Goal: Information Seeking & Learning: Learn about a topic

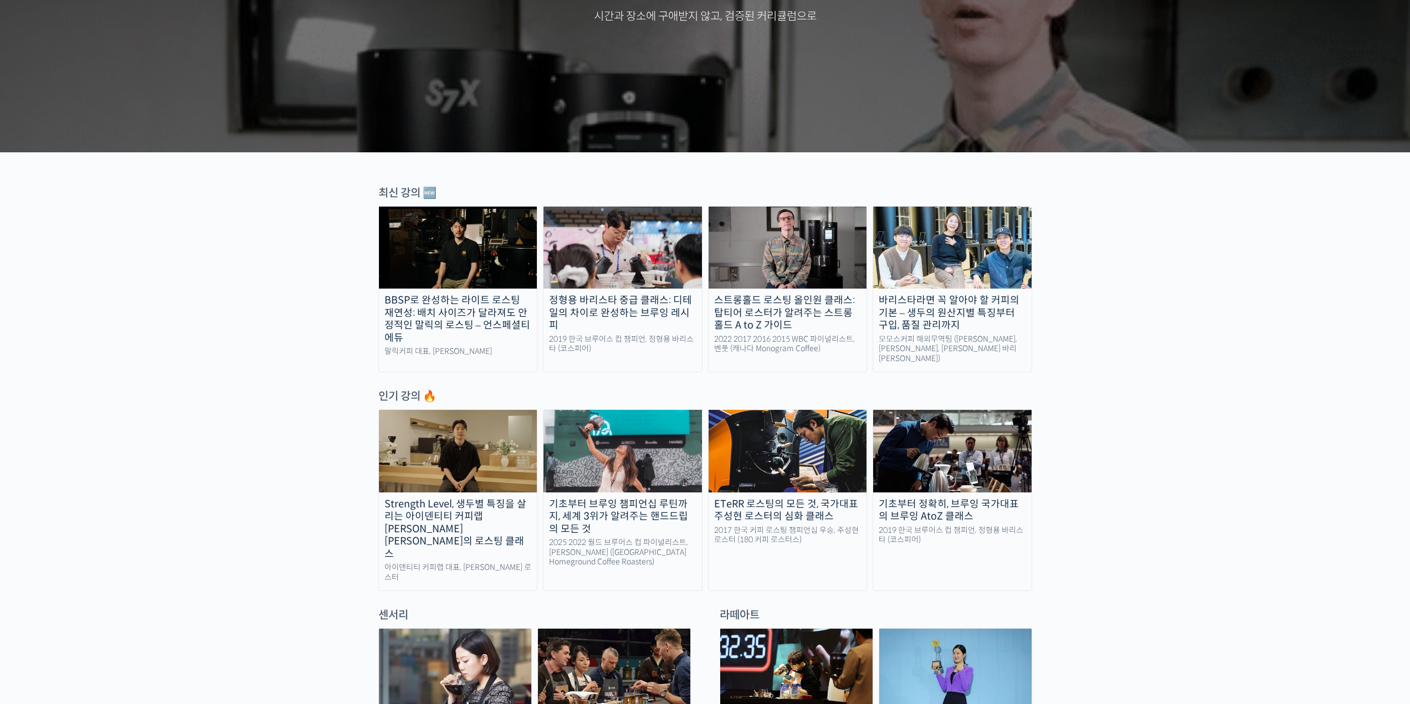
scroll to position [277, 0]
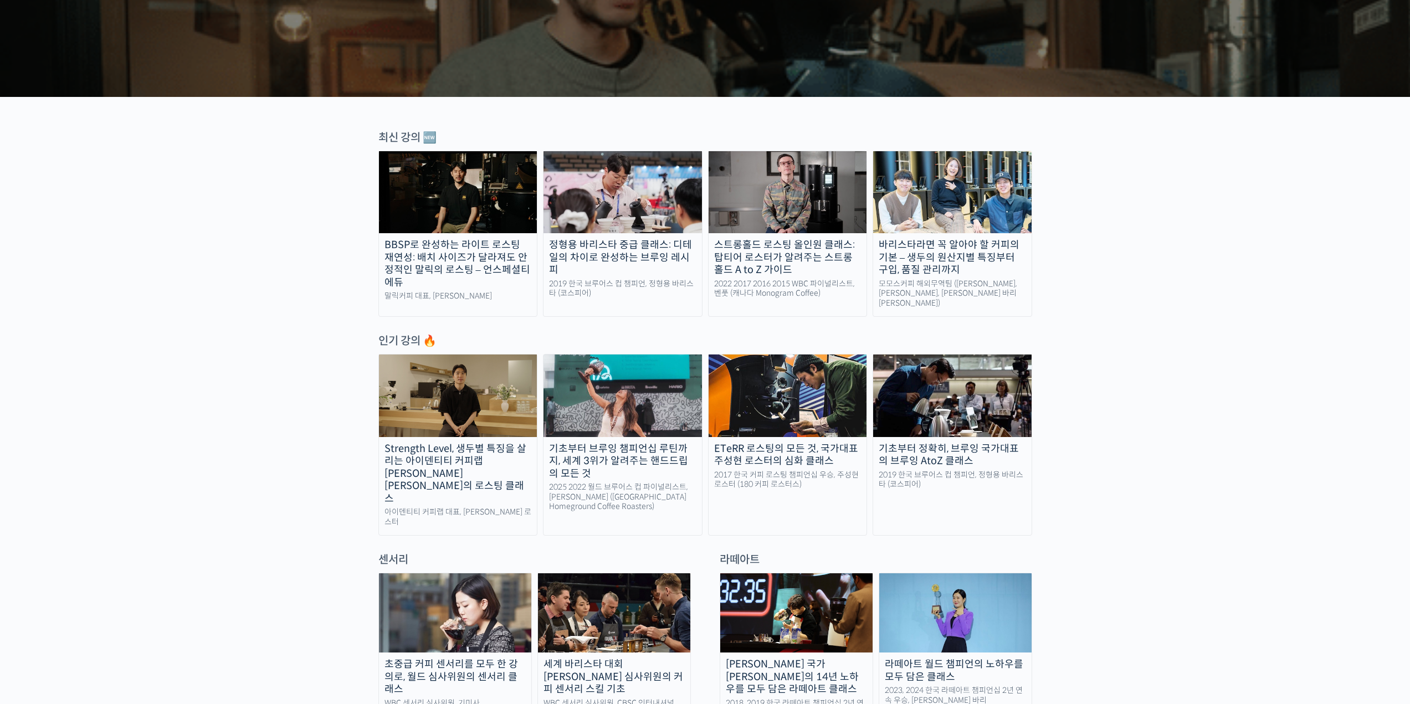
click at [461, 466] on div "Strength Level, 생두별 특징을 살리는 아이덴티티 커피랩 윤원균 대표의 로스팅 클래스" at bounding box center [458, 474] width 158 height 63
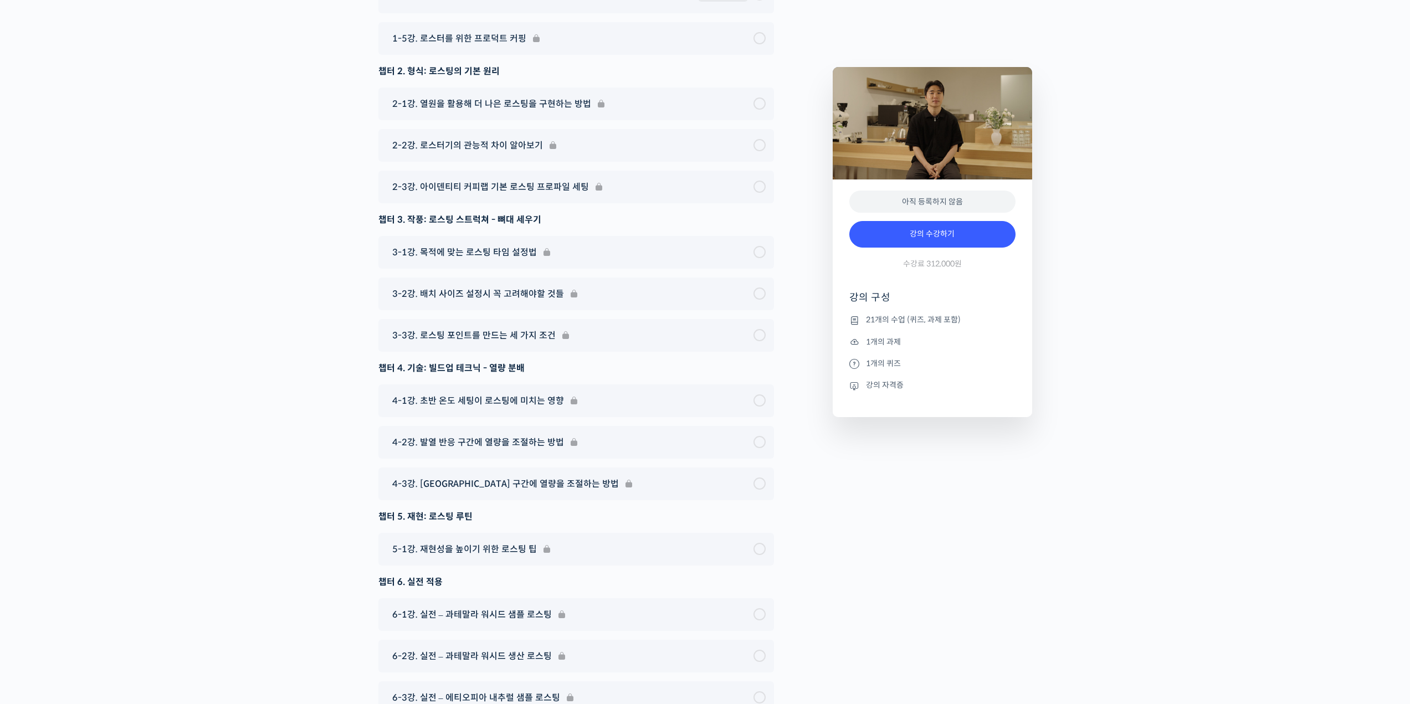
scroll to position [6255, 0]
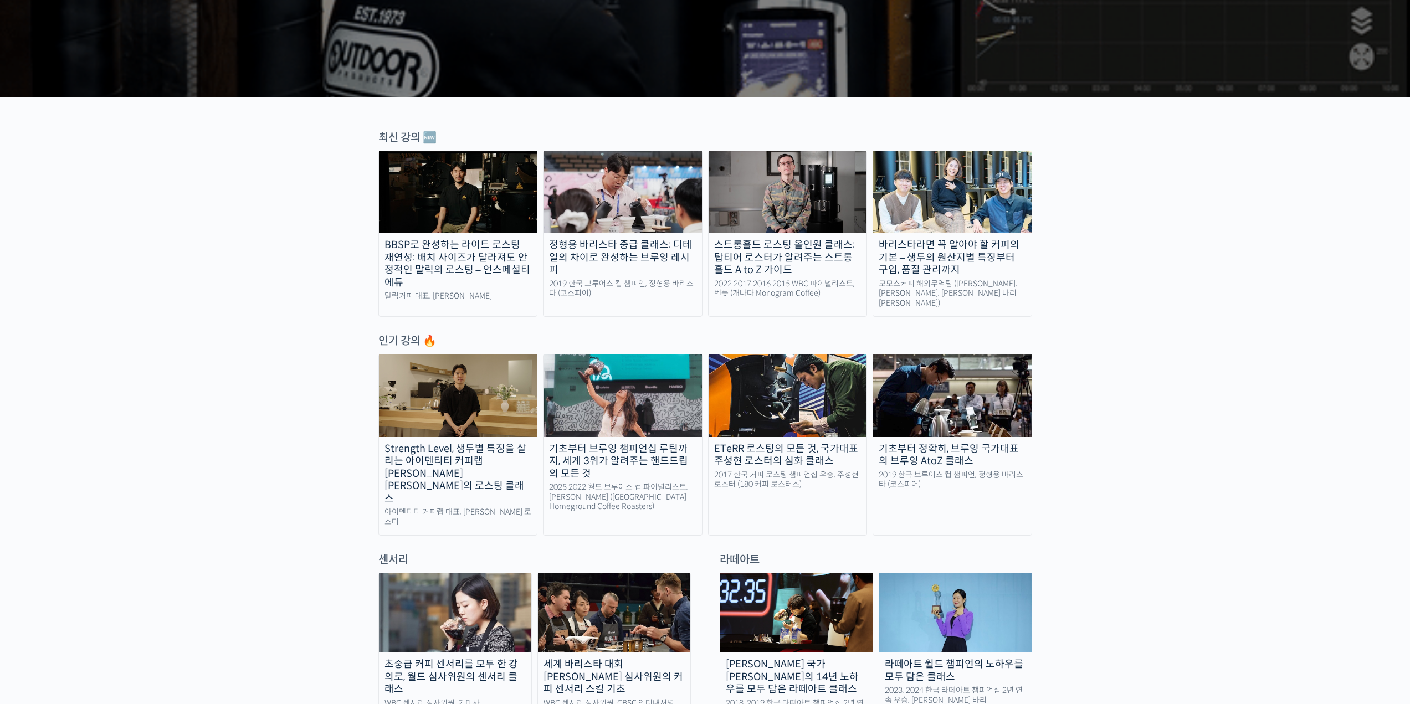
scroll to position [332, 0]
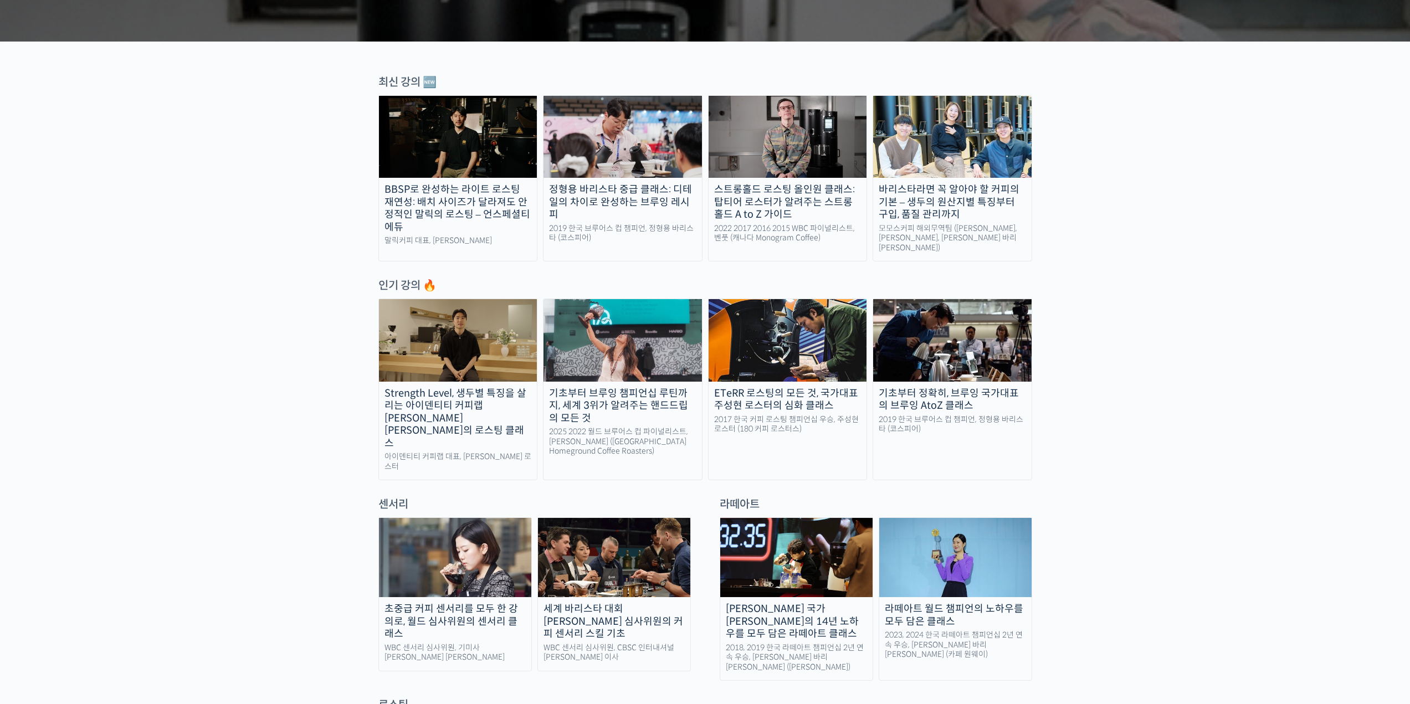
click at [624, 401] on div "기초부터 브루잉 챔피언십 루틴까지, 세계 3위가 알려주는 핸드드립의 모든 것" at bounding box center [622, 406] width 158 height 38
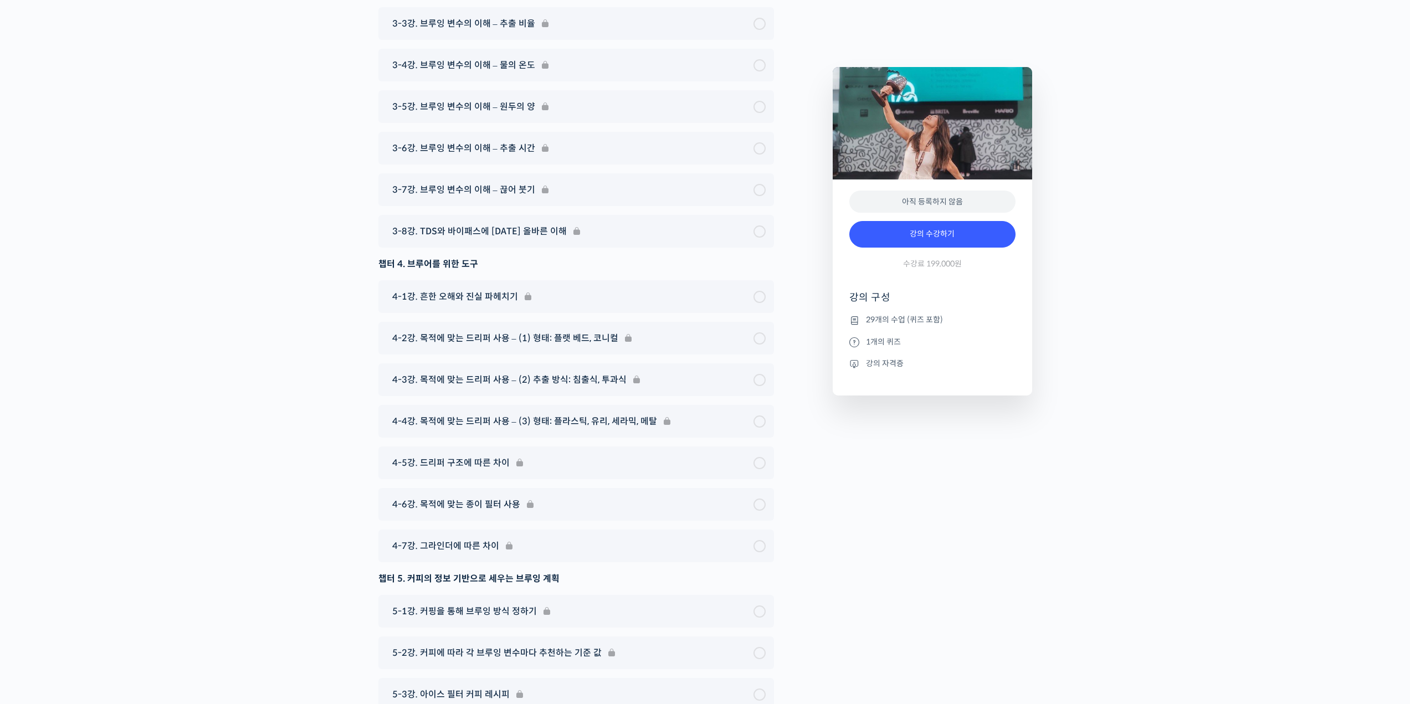
scroll to position [6350, 0]
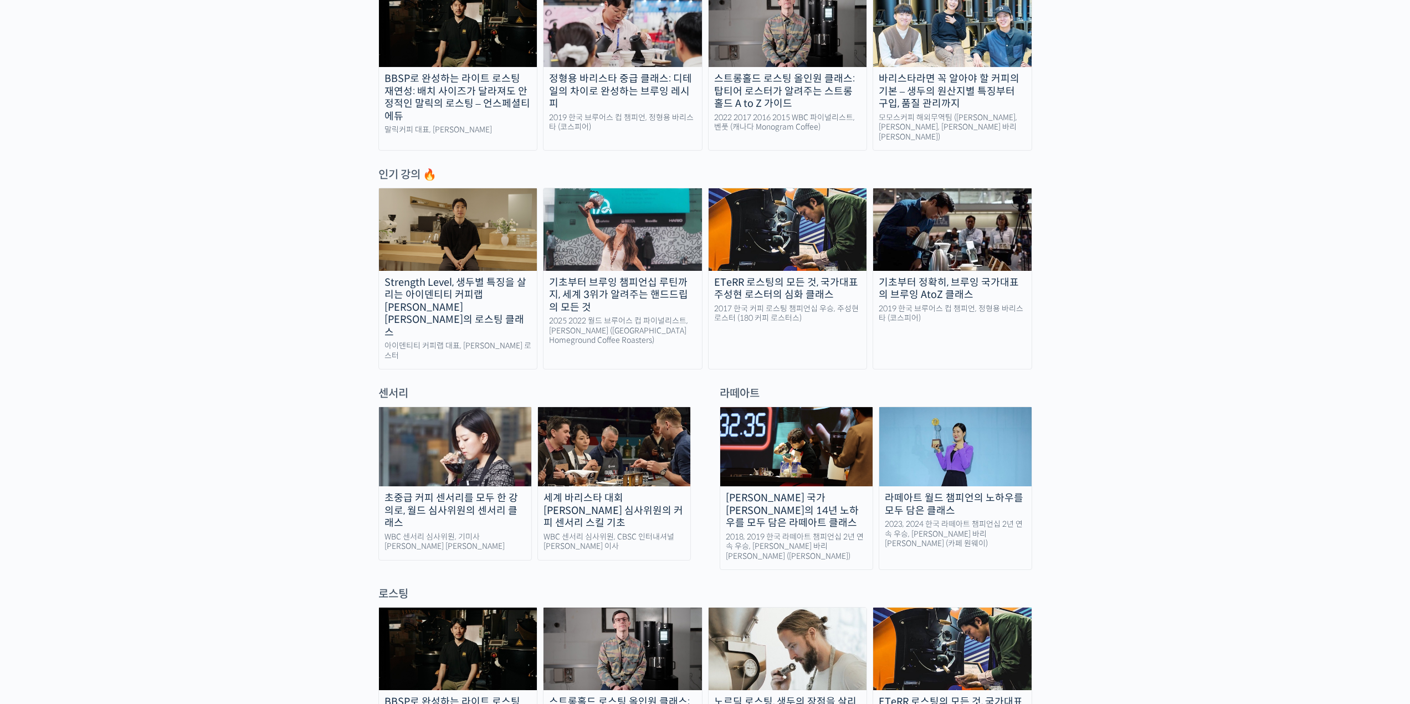
scroll to position [499, 0]
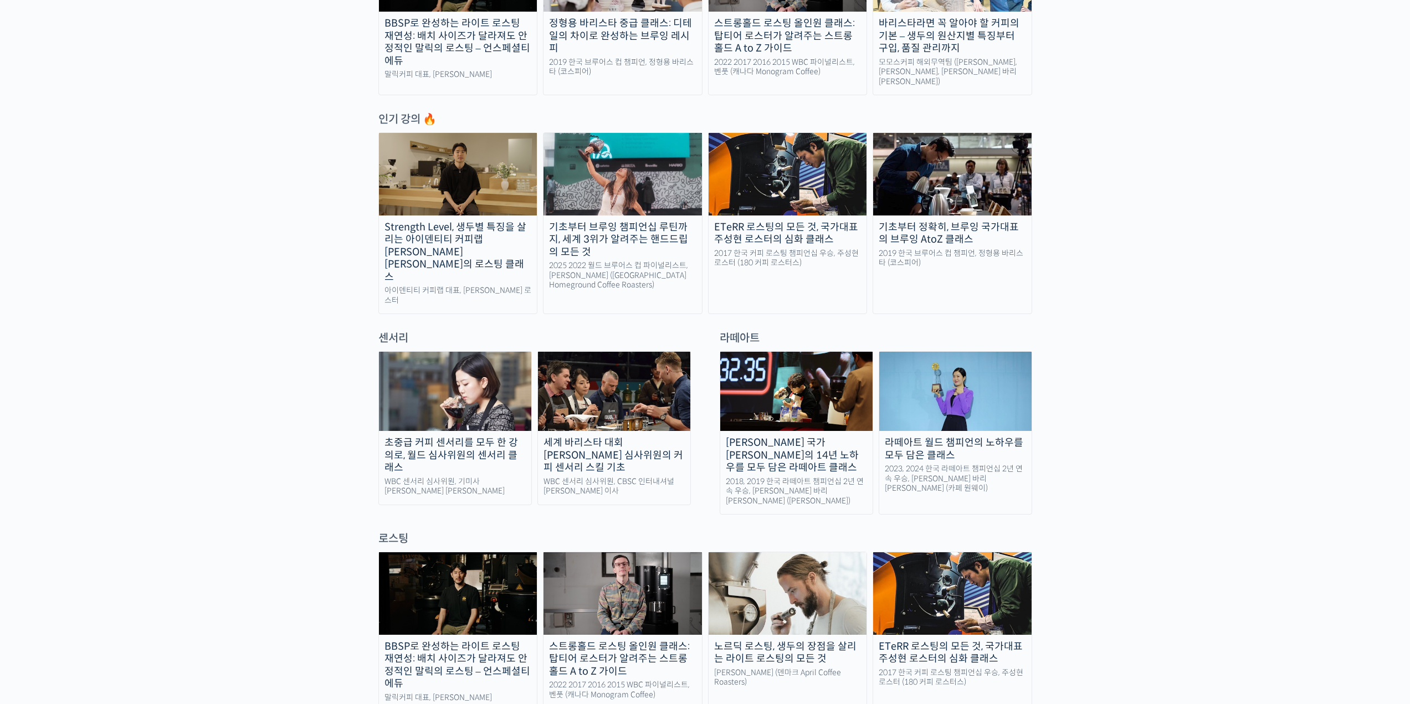
click at [803, 477] on div "2018, 2019 한국 라떼아트 챔피언십 2년 연속 우승, 최원재 바리스타 (로프커피)" at bounding box center [796, 491] width 152 height 29
click at [943, 407] on img at bounding box center [955, 391] width 152 height 79
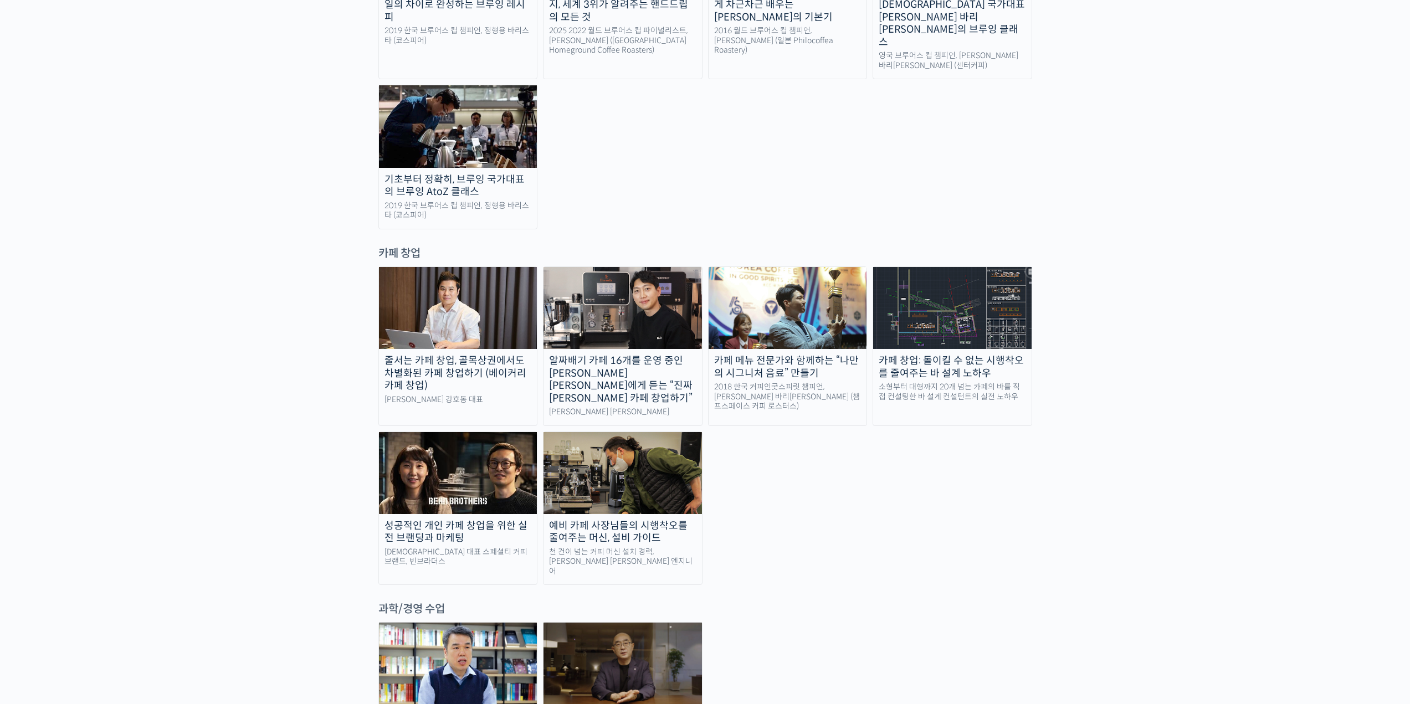
scroll to position [1884, 0]
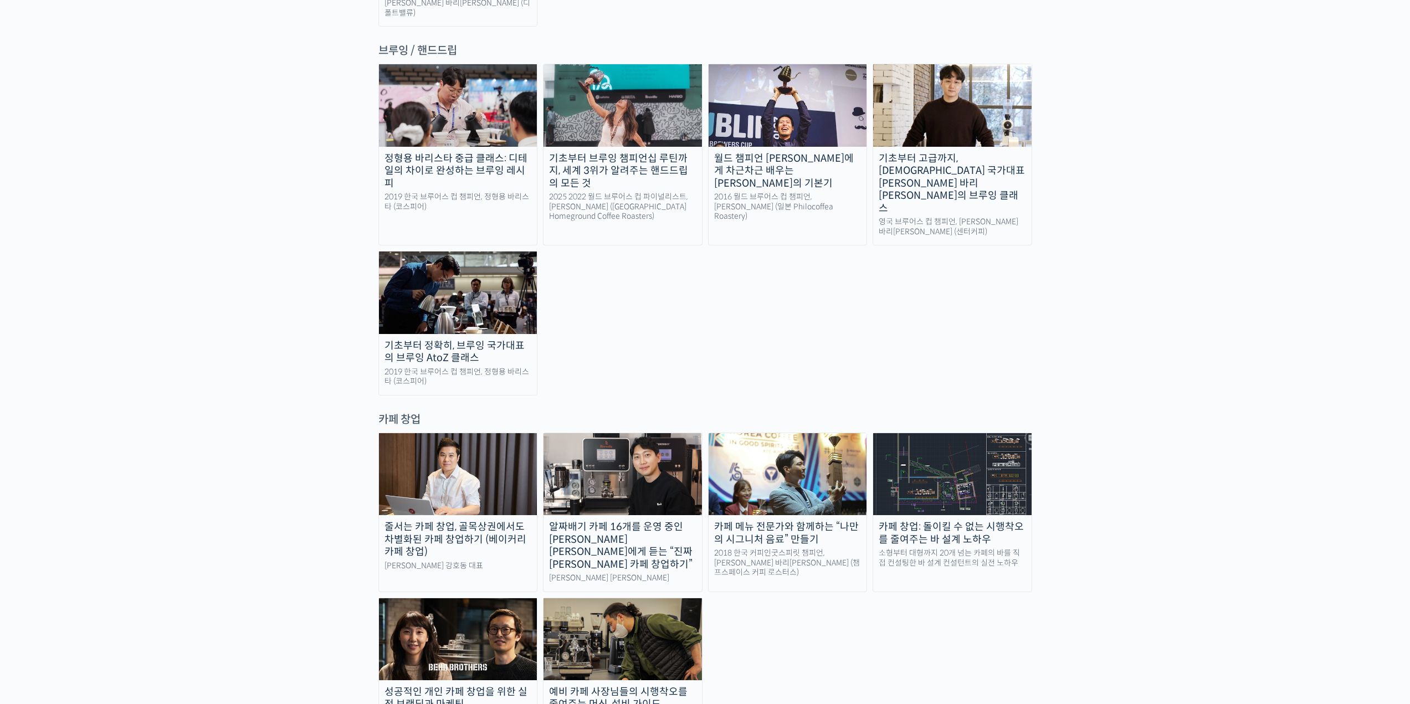
click at [950, 521] on div "카페 창업: 돌이킬 수 없는 시행착오를 줄여주는 바 설계 노하우" at bounding box center [952, 533] width 158 height 25
click at [640, 521] on div "알짜배기 카페 16개를 운영 중인 안태환 대표에게 듣는 “진짜 돈 버는 카페 창업하기”" at bounding box center [622, 546] width 158 height 50
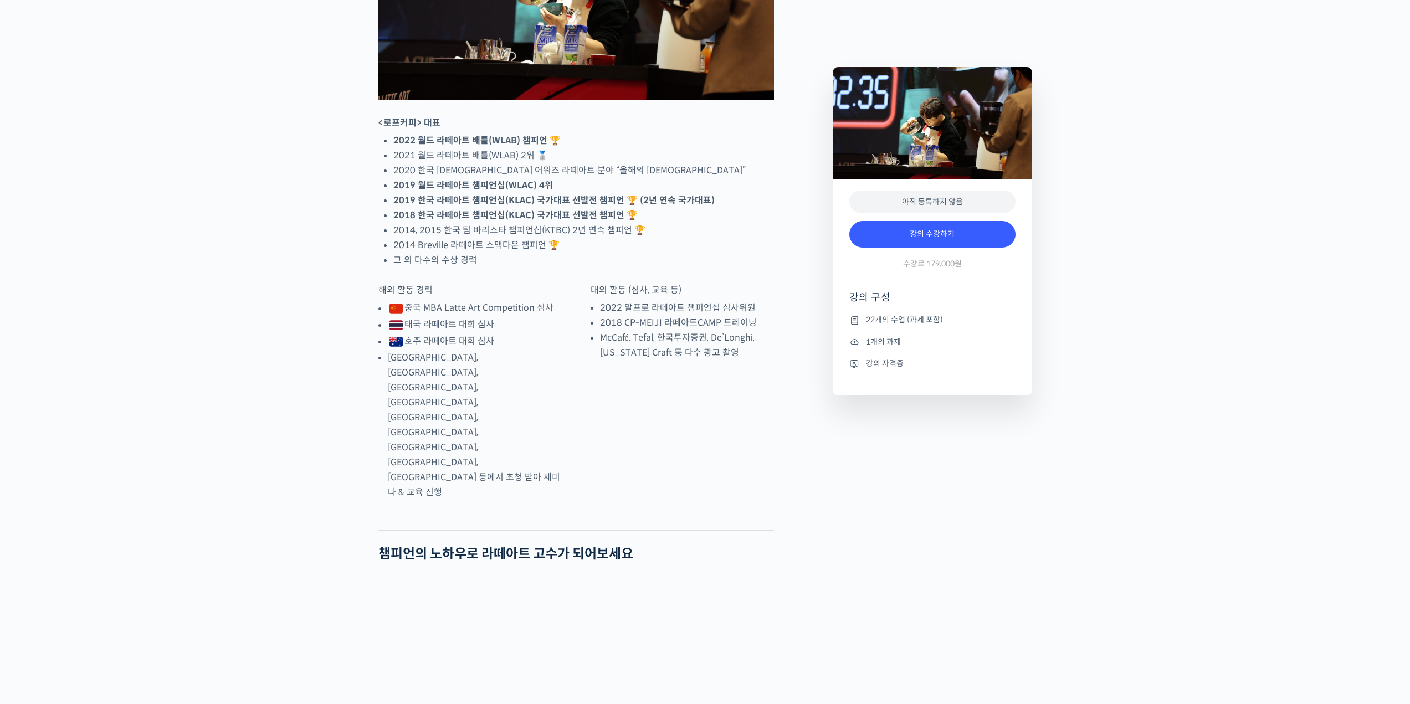
scroll to position [942, 0]
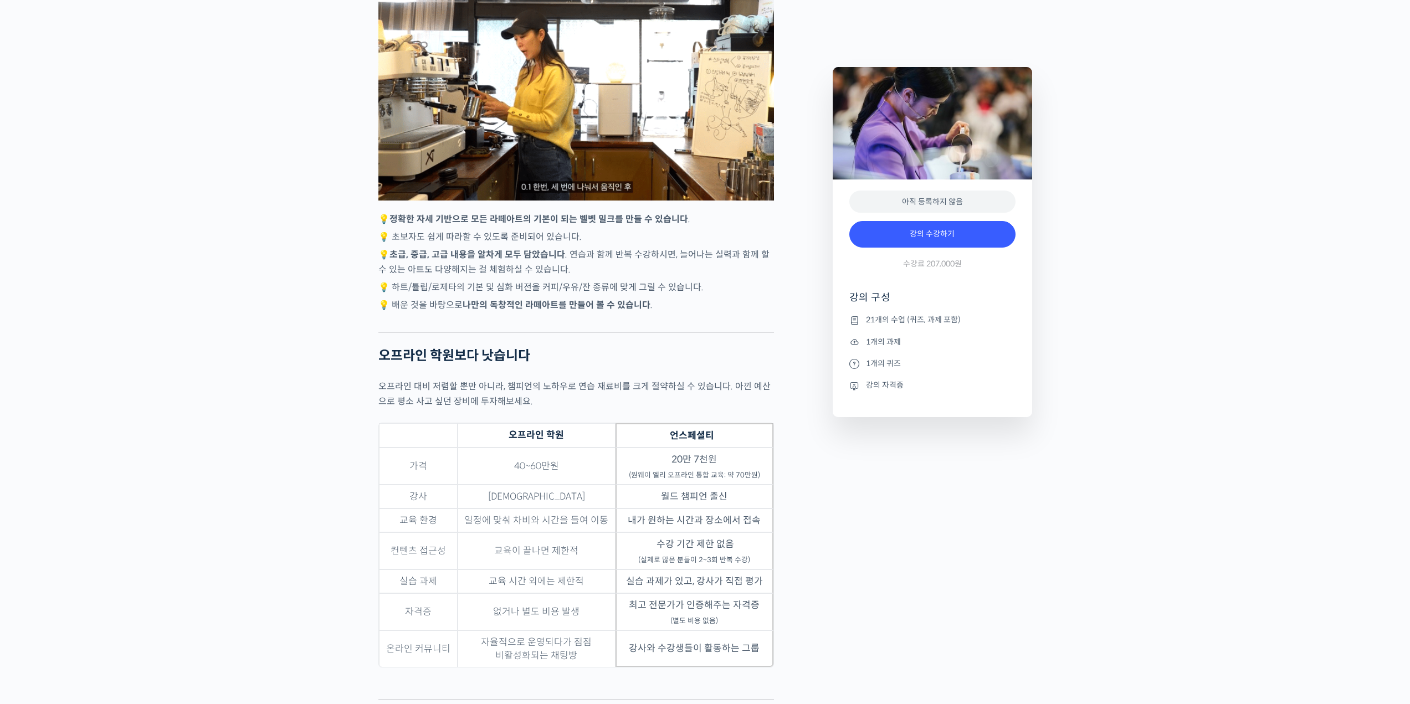
scroll to position [2936, 0]
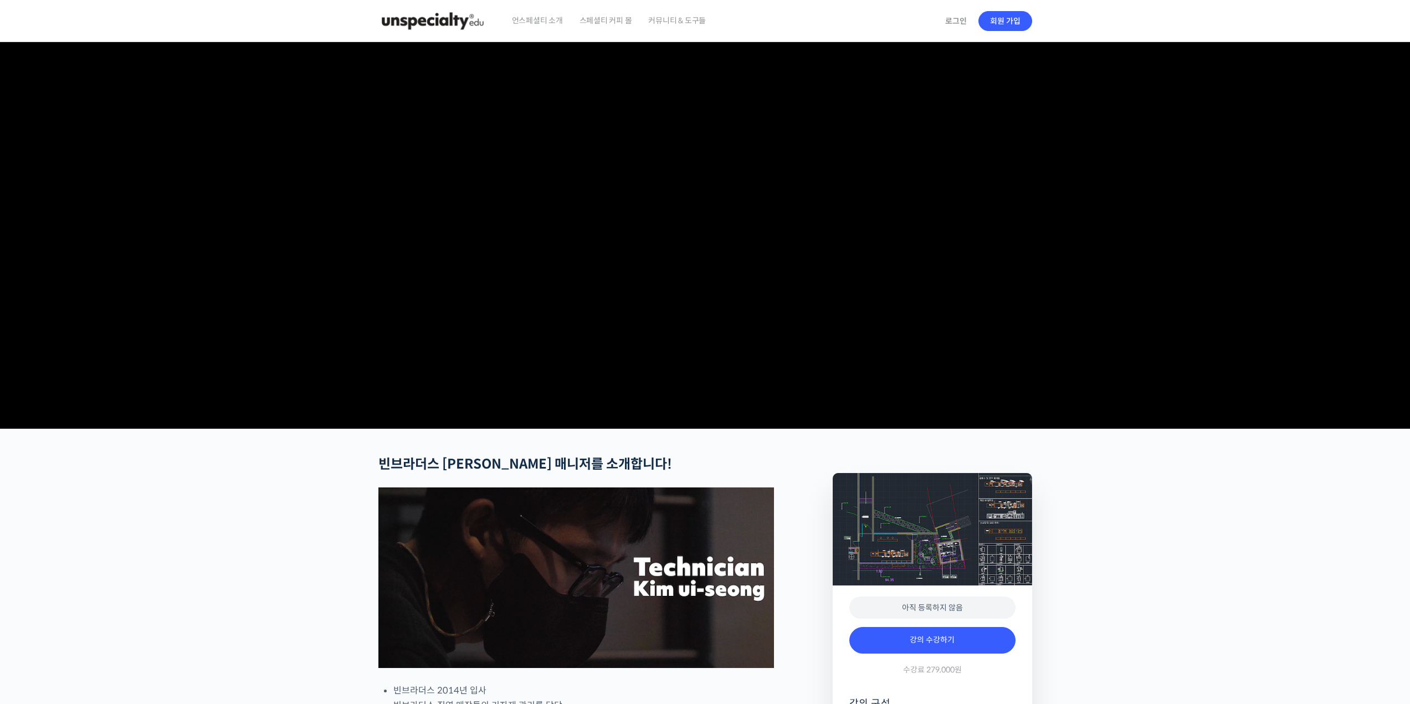
scroll to position [332, 0]
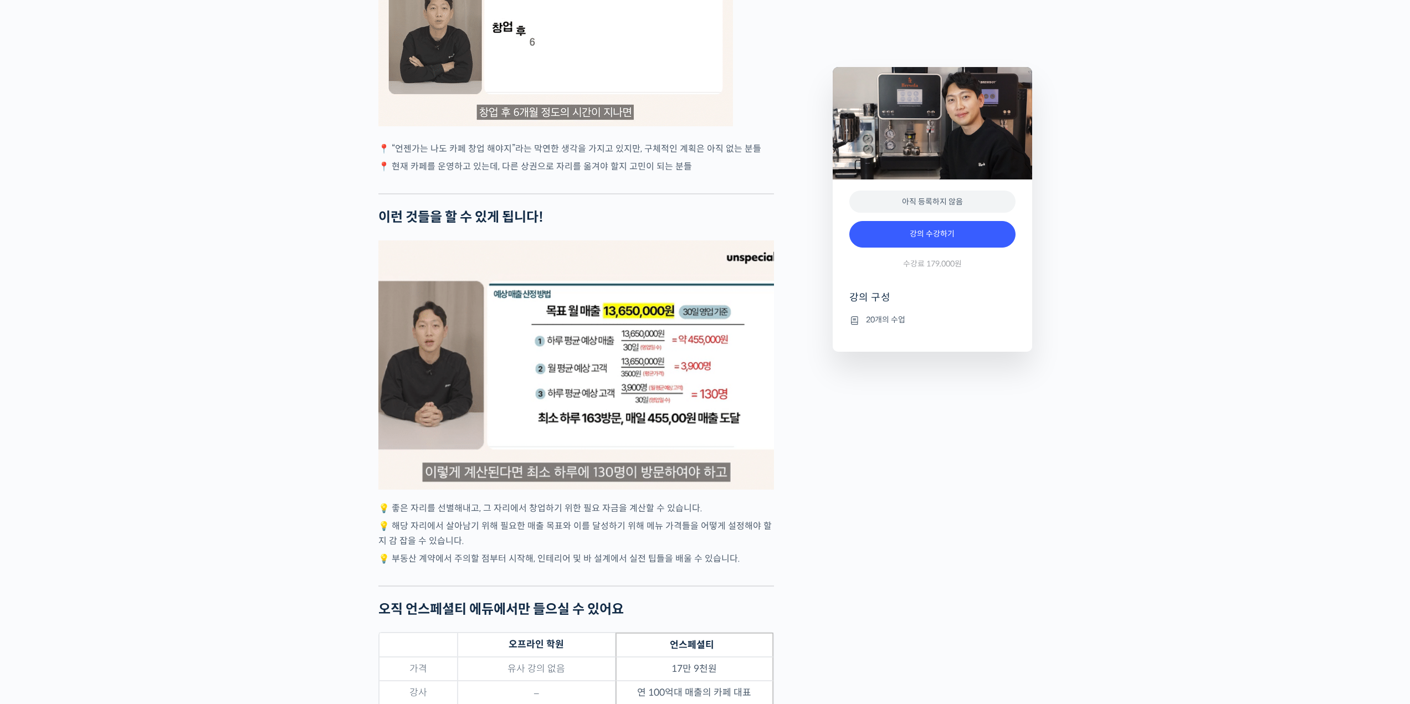
scroll to position [2438, 0]
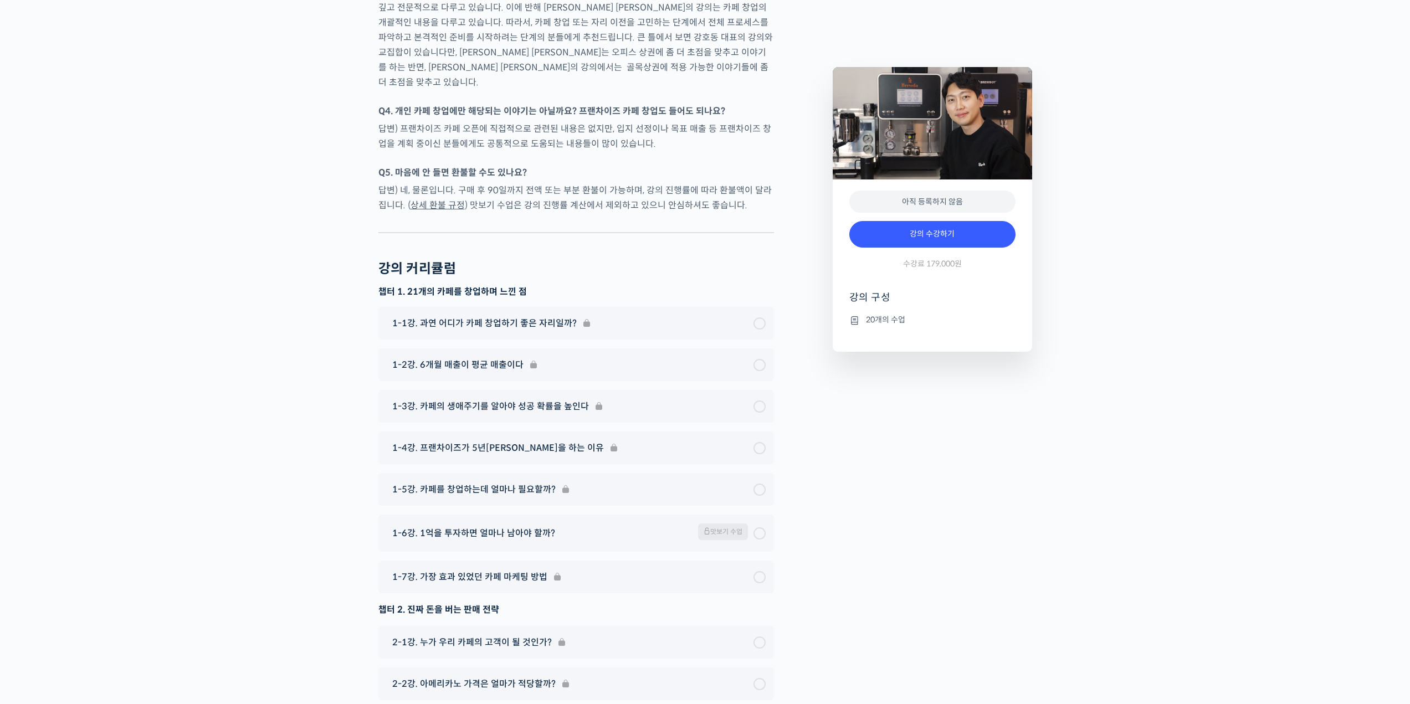
drag, startPoint x: 319, startPoint y: 461, endPoint x: 306, endPoint y: 30, distance: 431.8
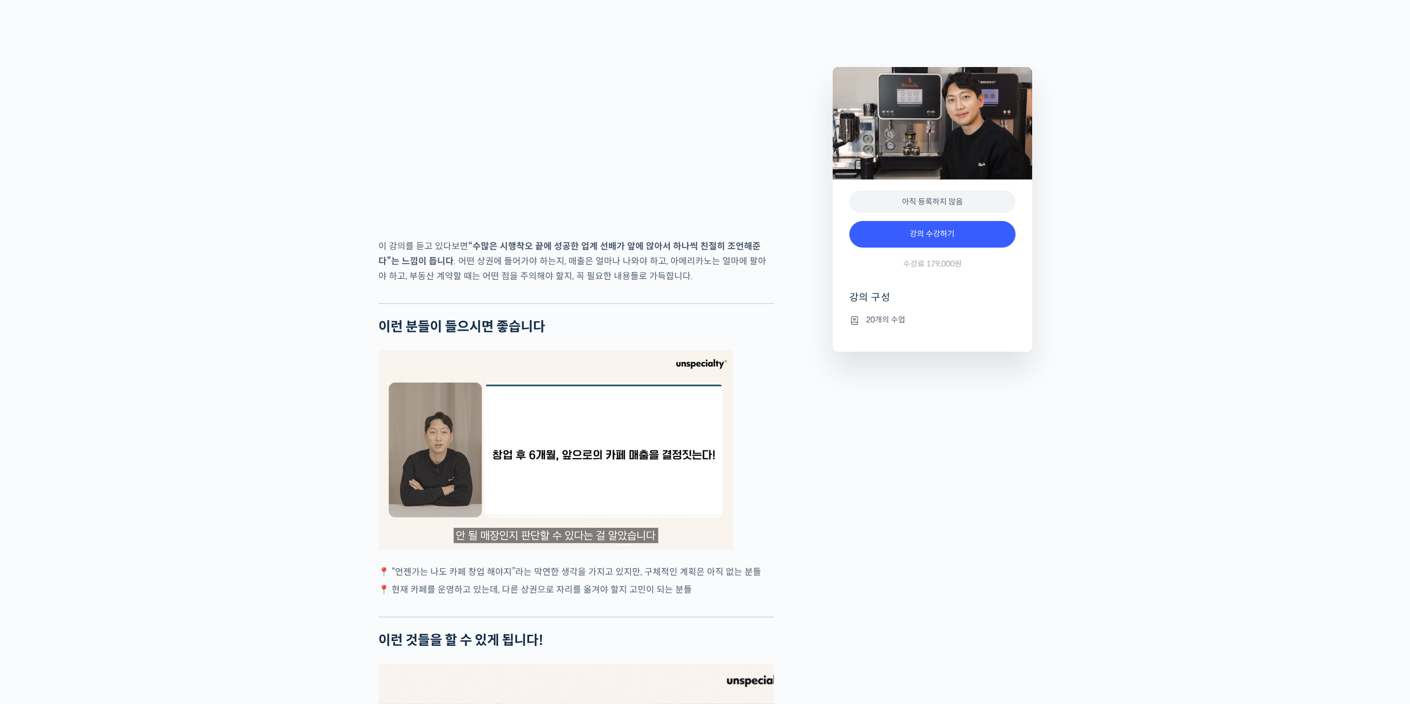
scroll to position [0, 0]
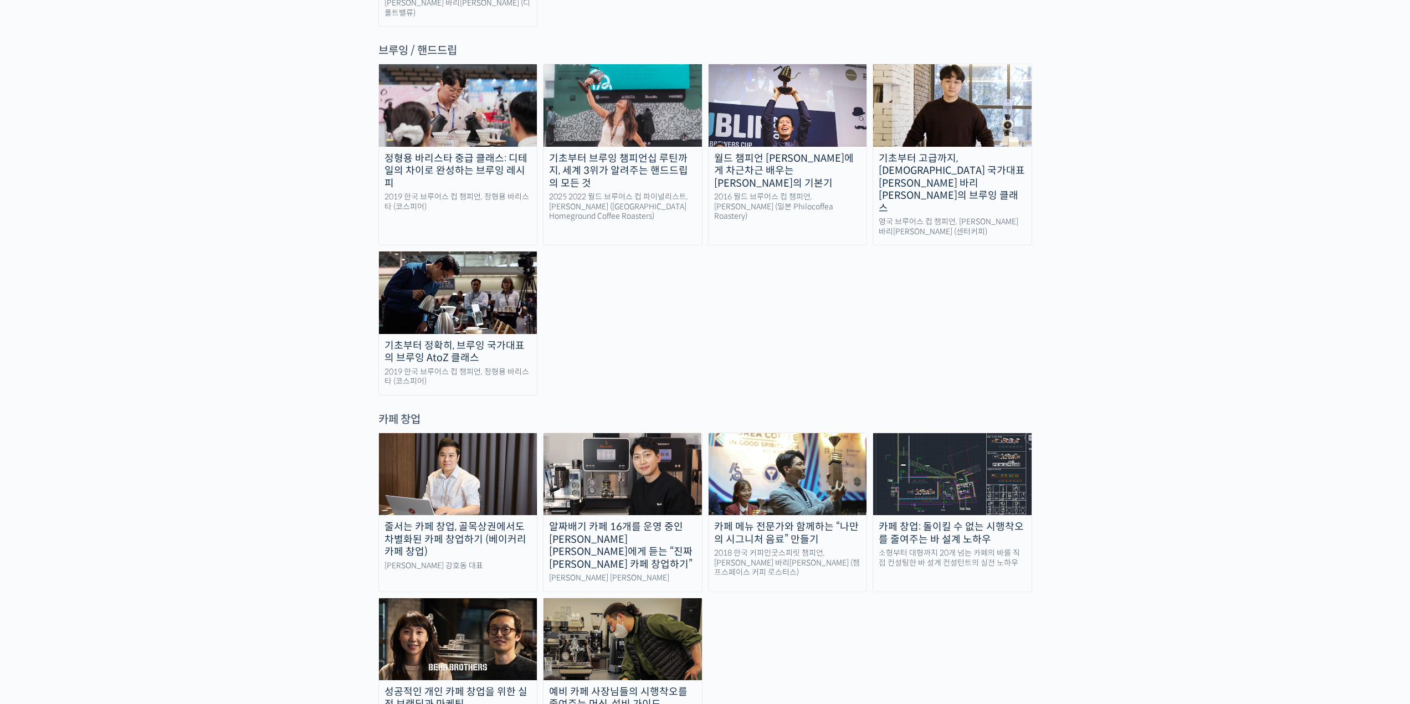
scroll to position [1607, 0]
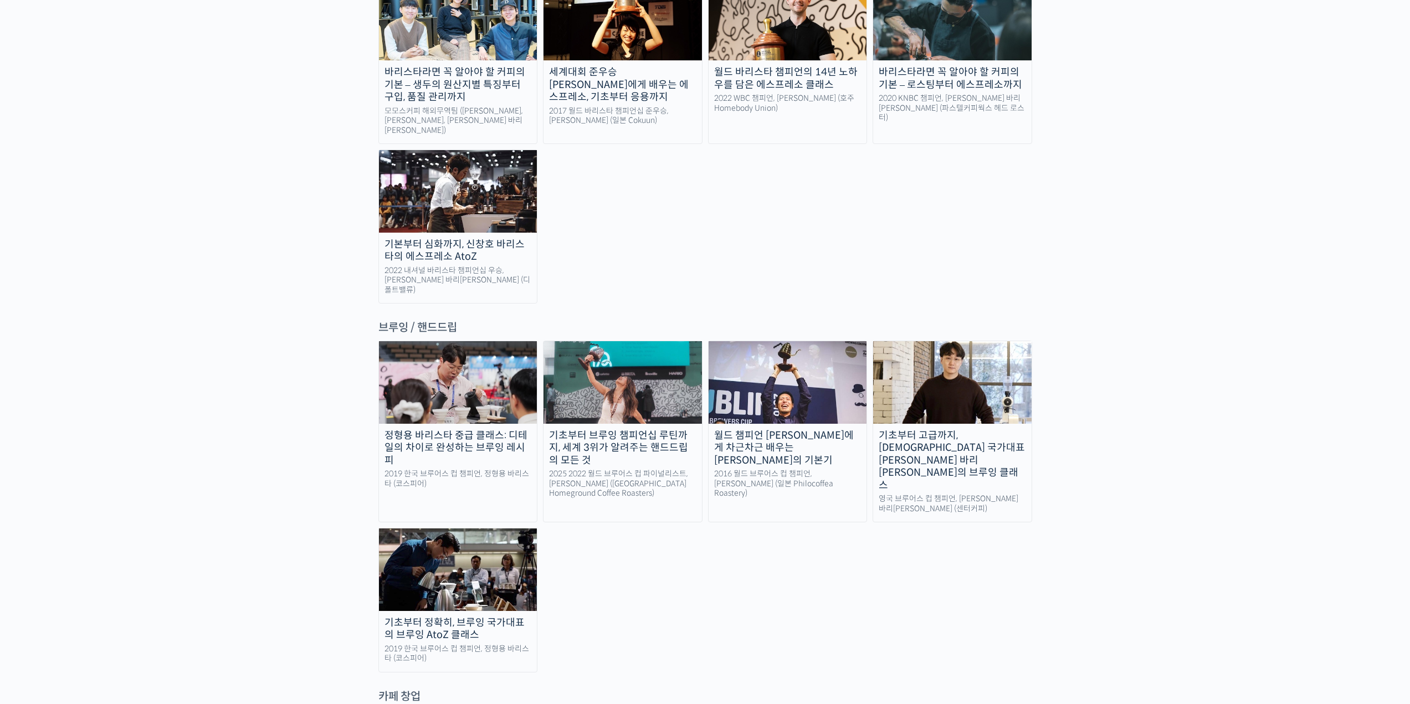
click at [944, 494] on div "영국 브루어스 컵 챔피언, 박상호 바리스타 (센터커피)" at bounding box center [952, 503] width 158 height 19
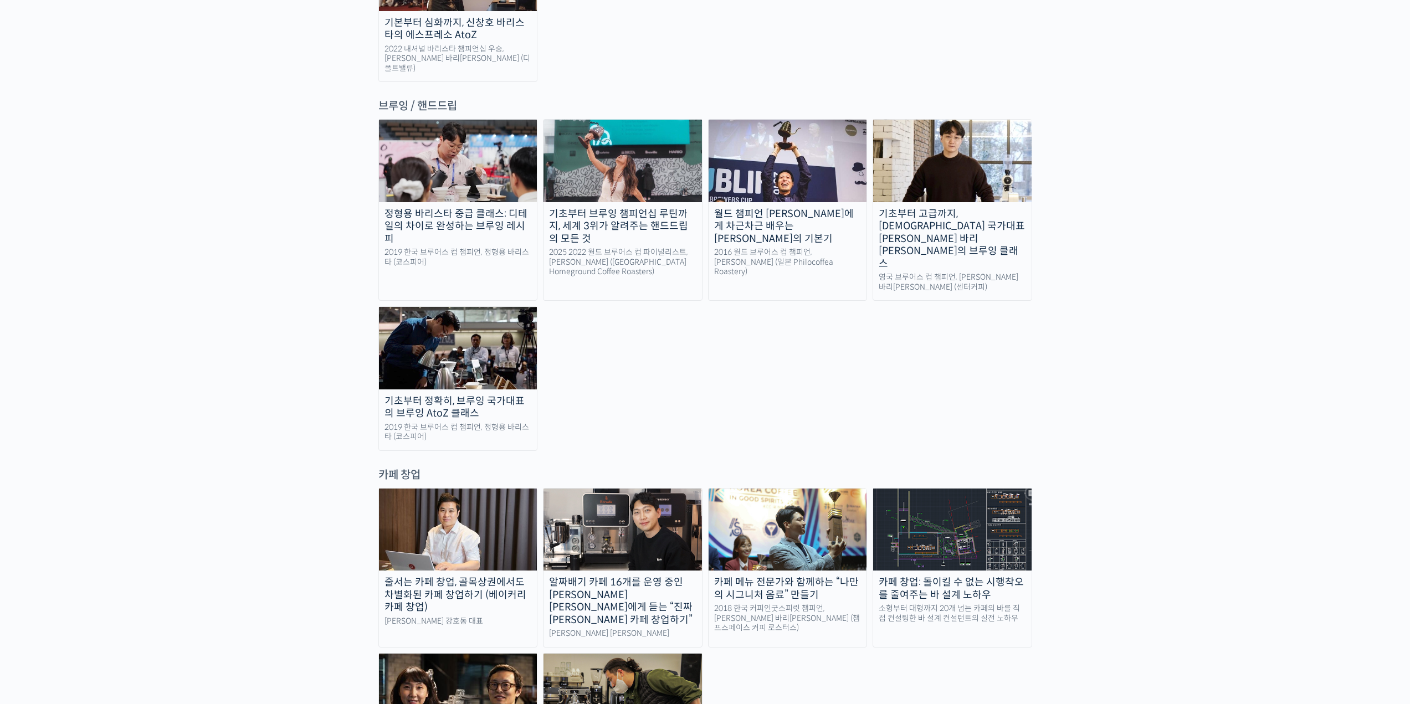
click at [644, 576] on div "알짜배기 카페 16개를 운영 중인 안태환 대표에게 듣는 “진짜 돈 버는 카페 창업하기”" at bounding box center [622, 601] width 158 height 50
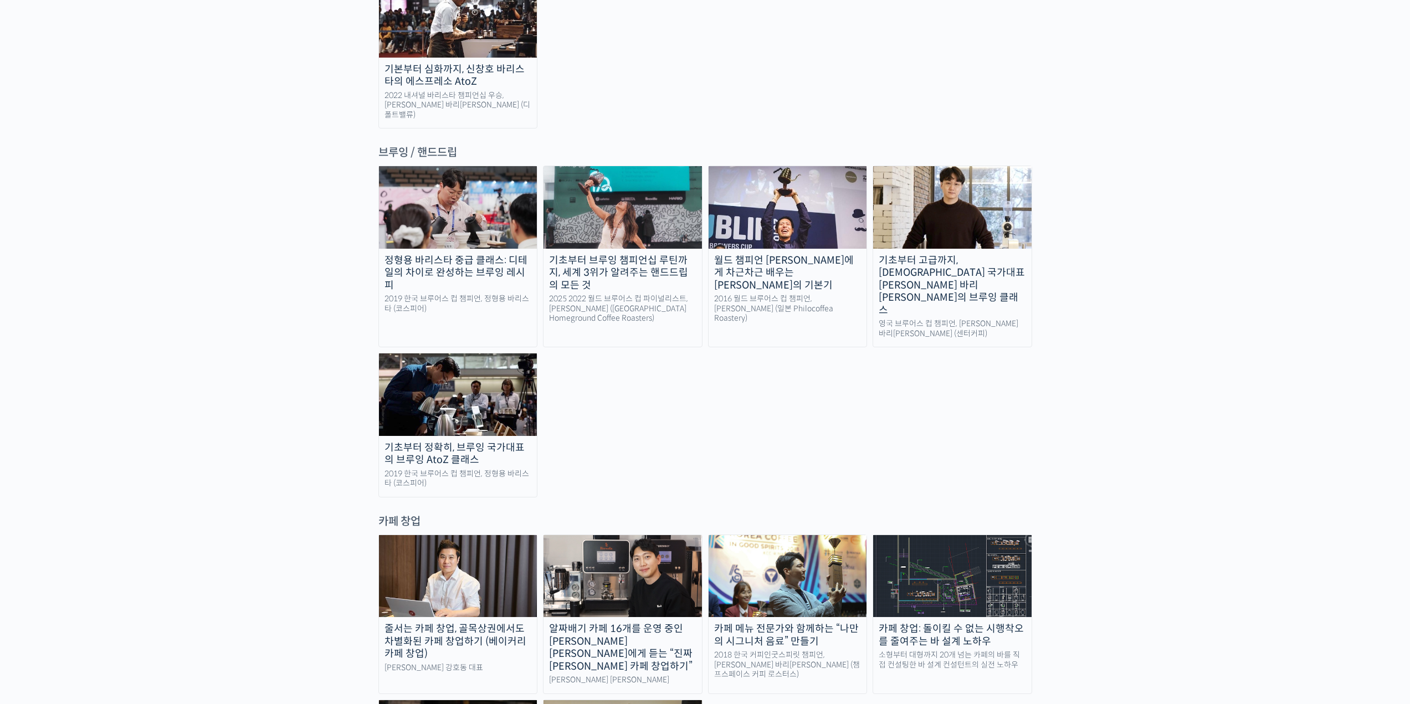
scroll to position [0, 0]
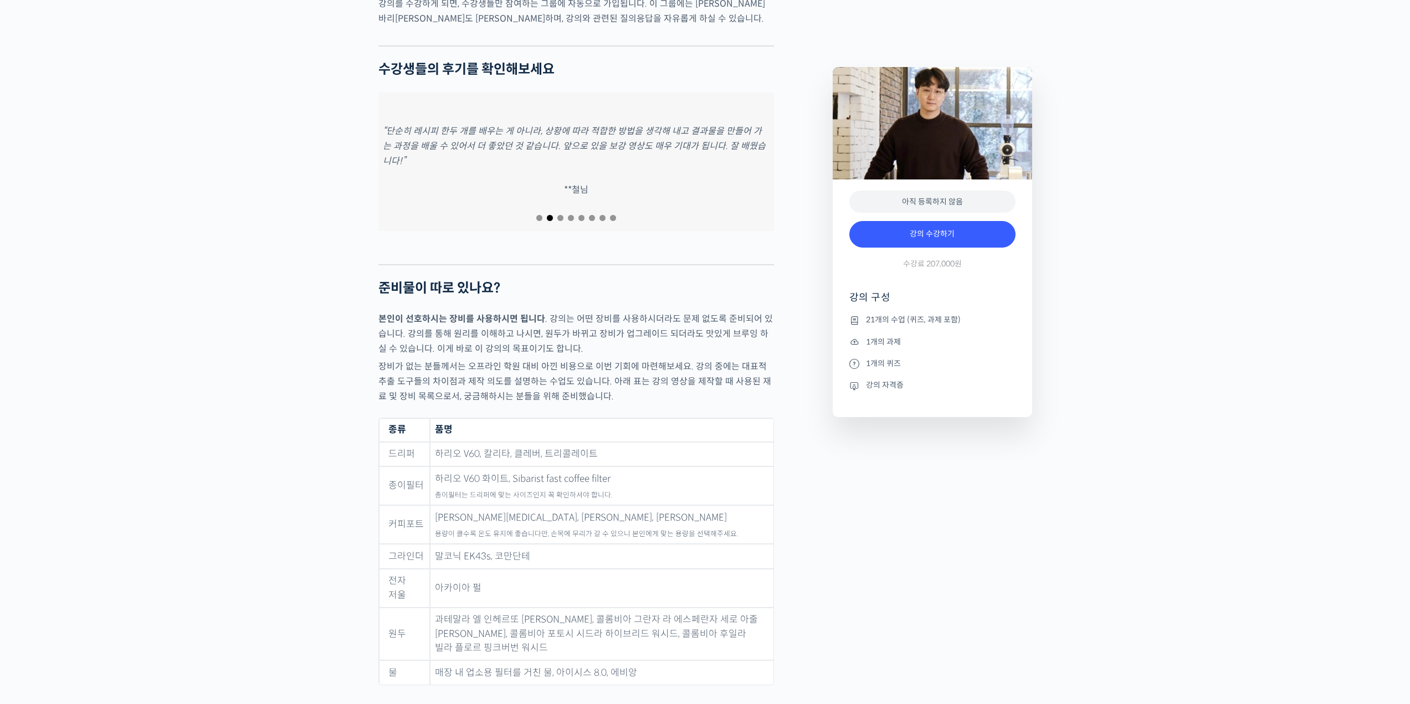
scroll to position [3822, 0]
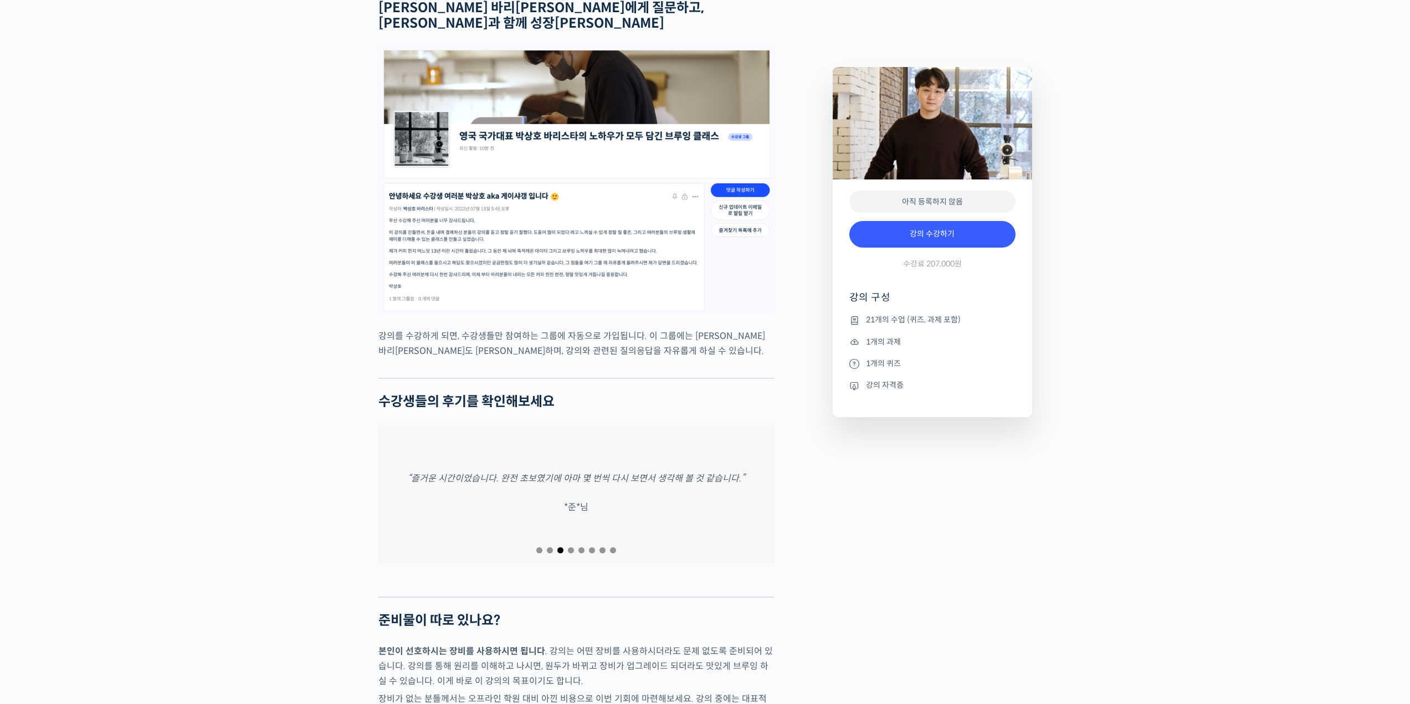
click at [540, 543] on div at bounding box center [576, 550] width 396 height 15
click at [540, 547] on span "Go to slide 1" at bounding box center [539, 550] width 6 height 6
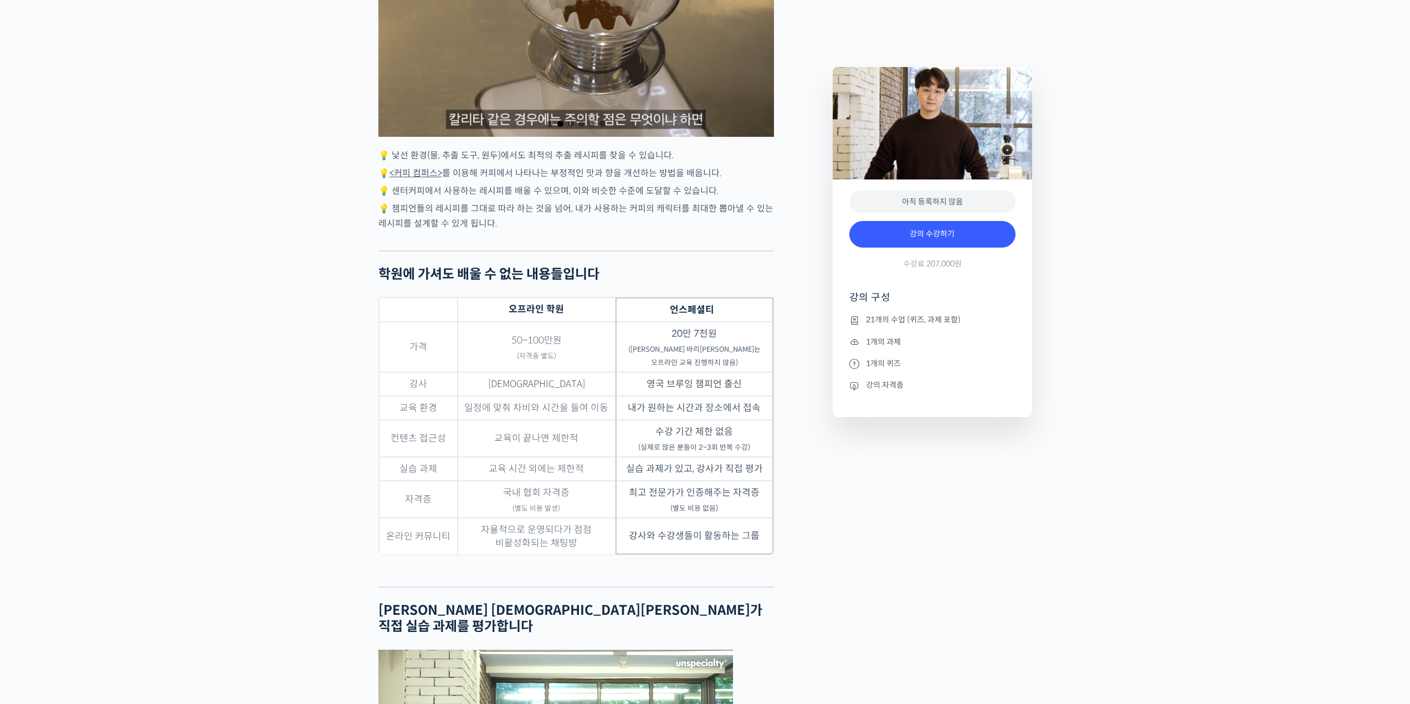
scroll to position [2770, 0]
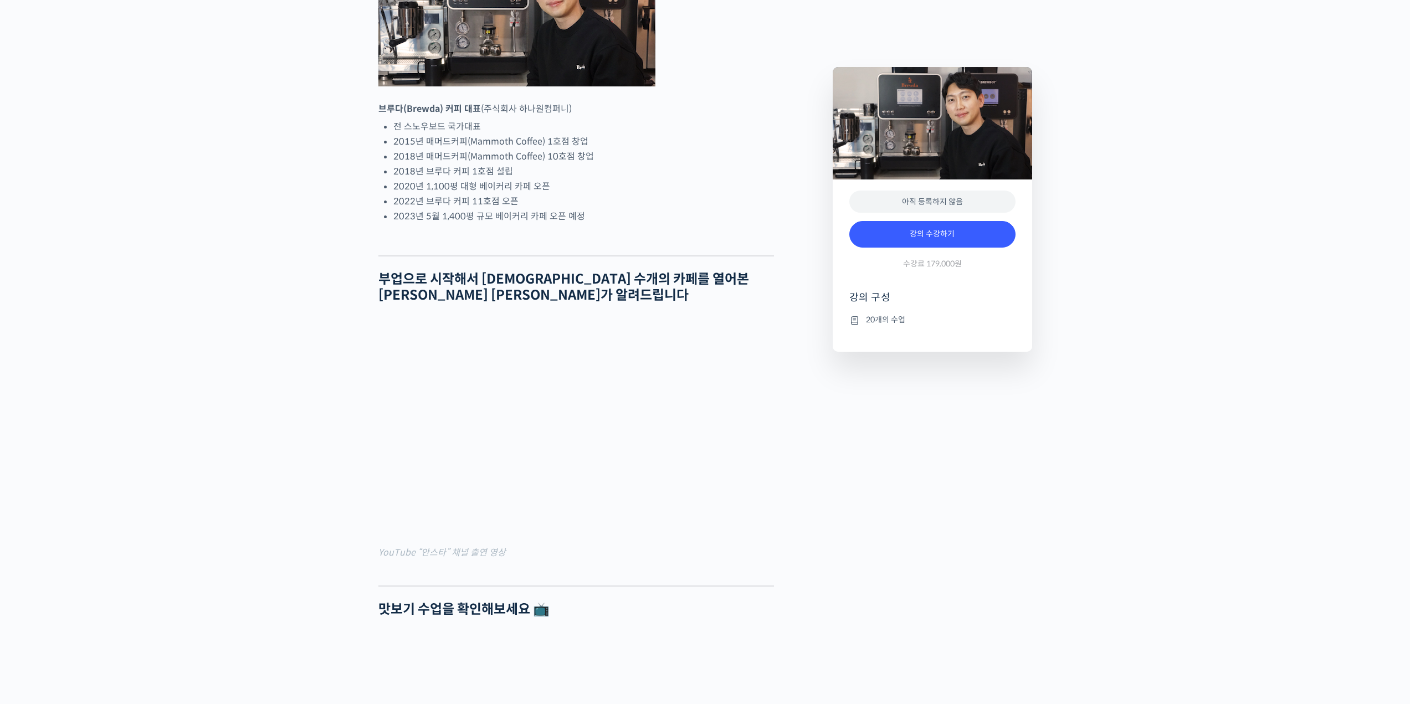
scroll to position [268, 0]
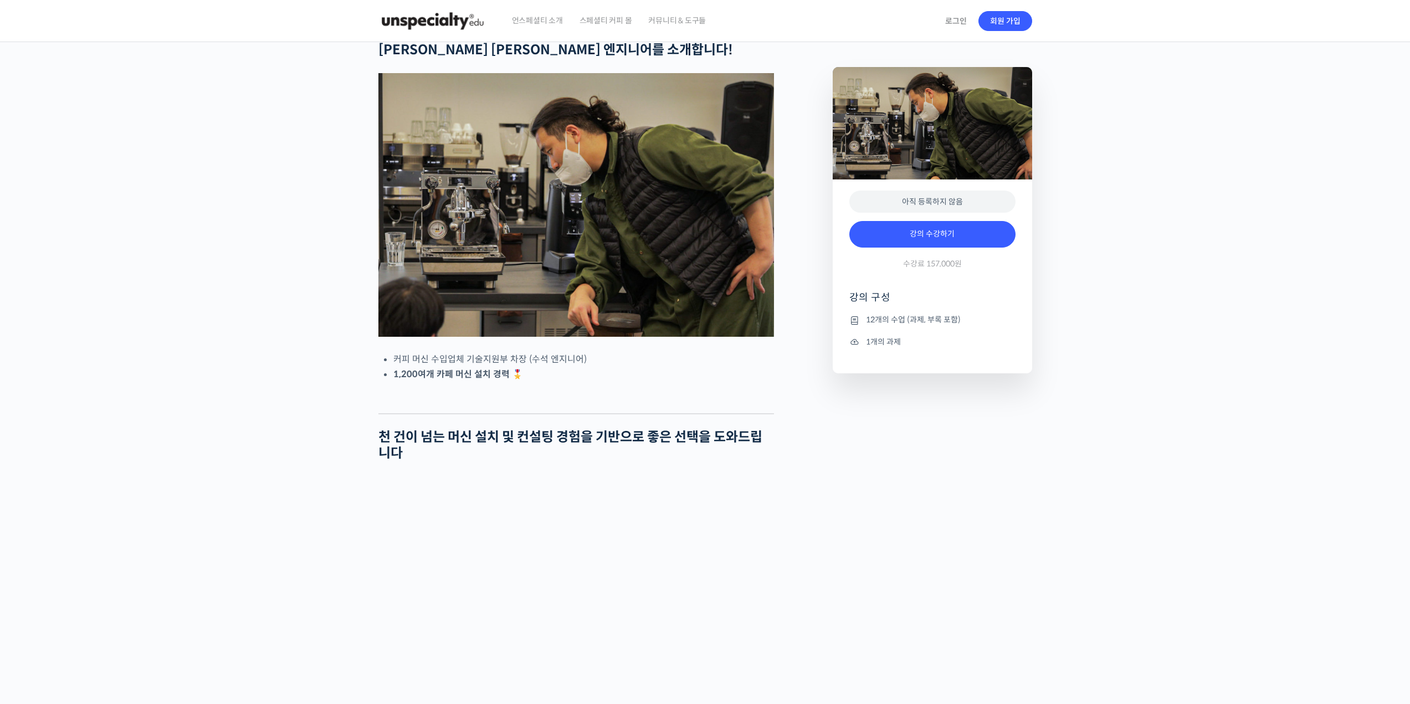
scroll to position [332, 0]
